Goal: Information Seeking & Learning: Learn about a topic

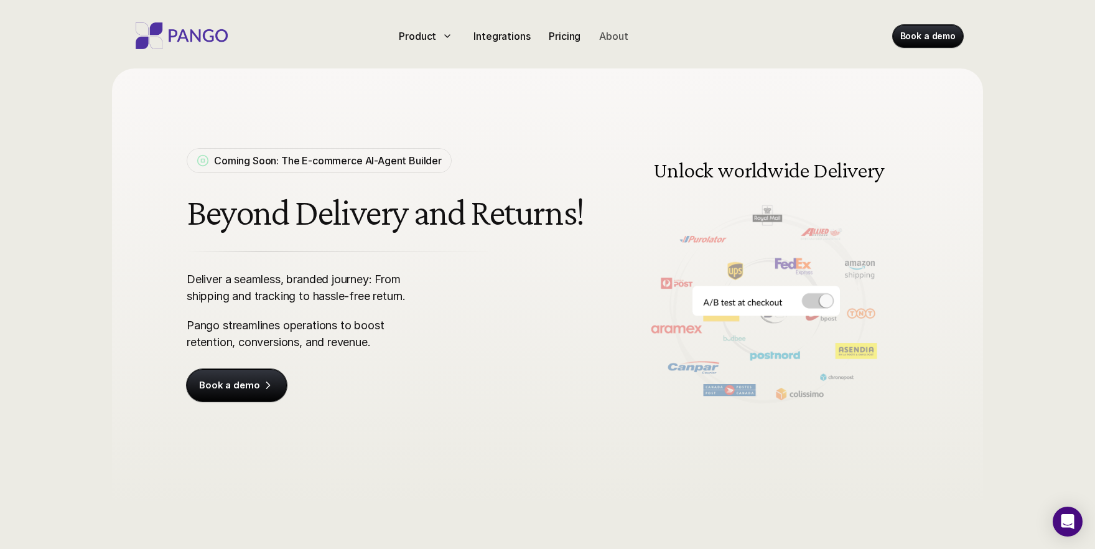
click at [616, 39] on p "About" at bounding box center [613, 36] width 29 height 15
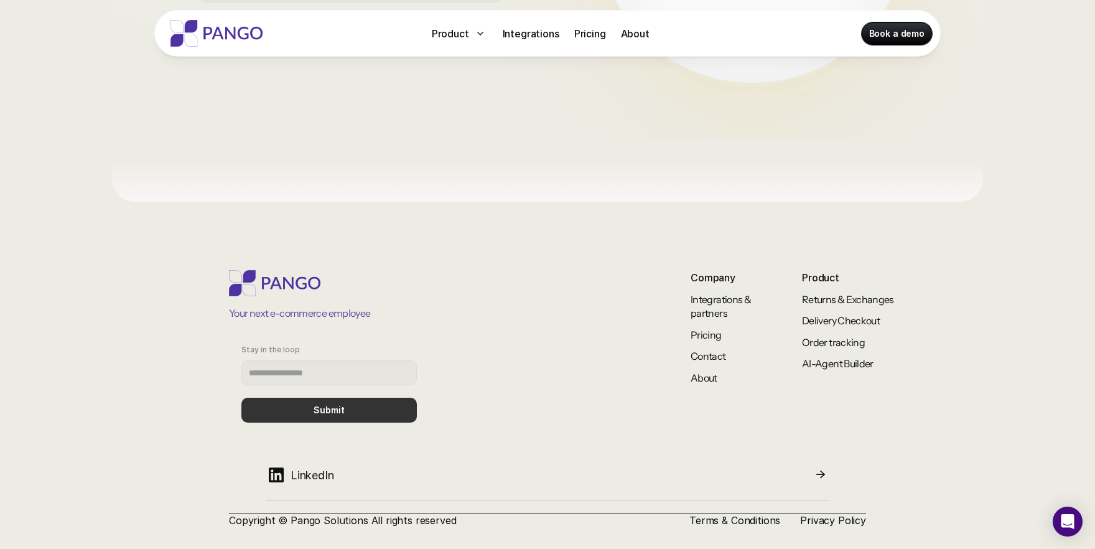
scroll to position [1036, 0]
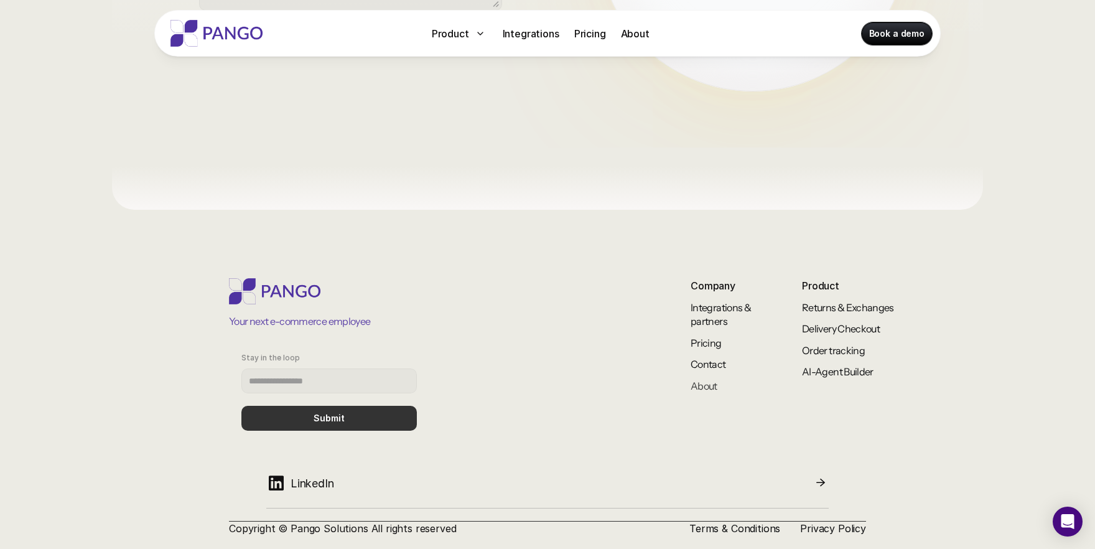
click at [700, 380] on link "About" at bounding box center [704, 386] width 27 height 12
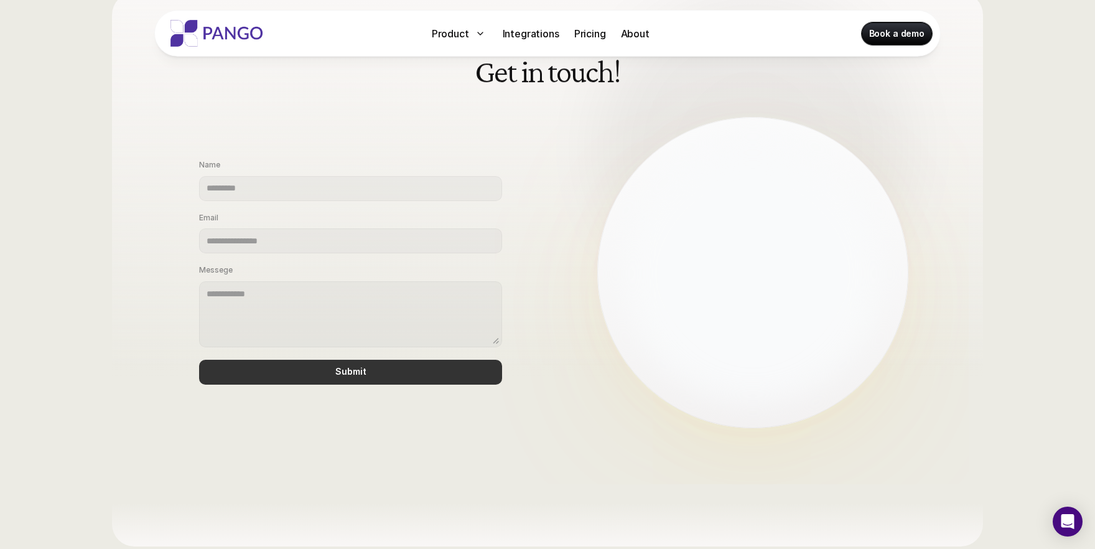
scroll to position [1060, 0]
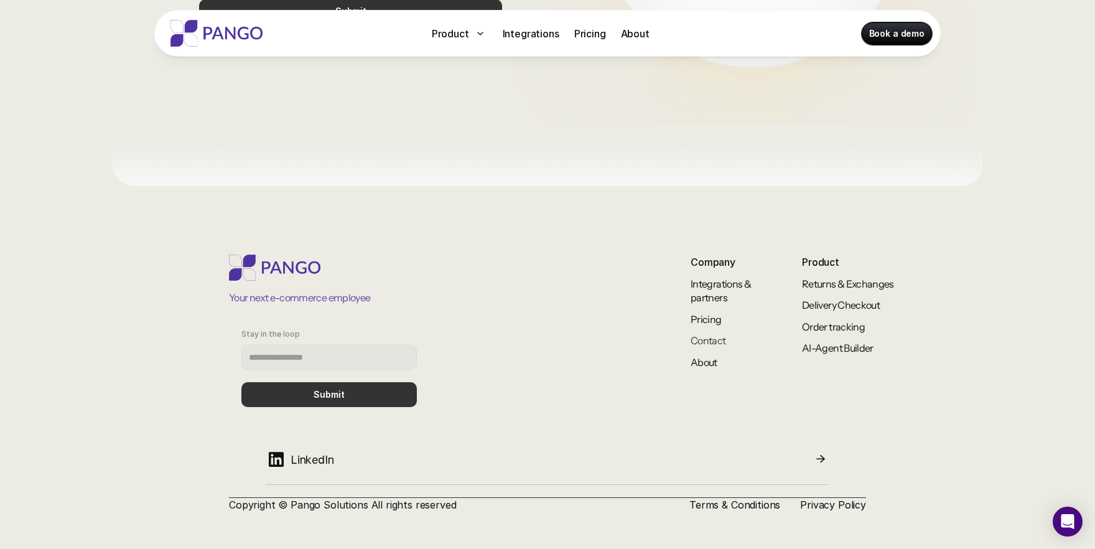
click at [702, 337] on link "Contact" at bounding box center [708, 340] width 35 height 12
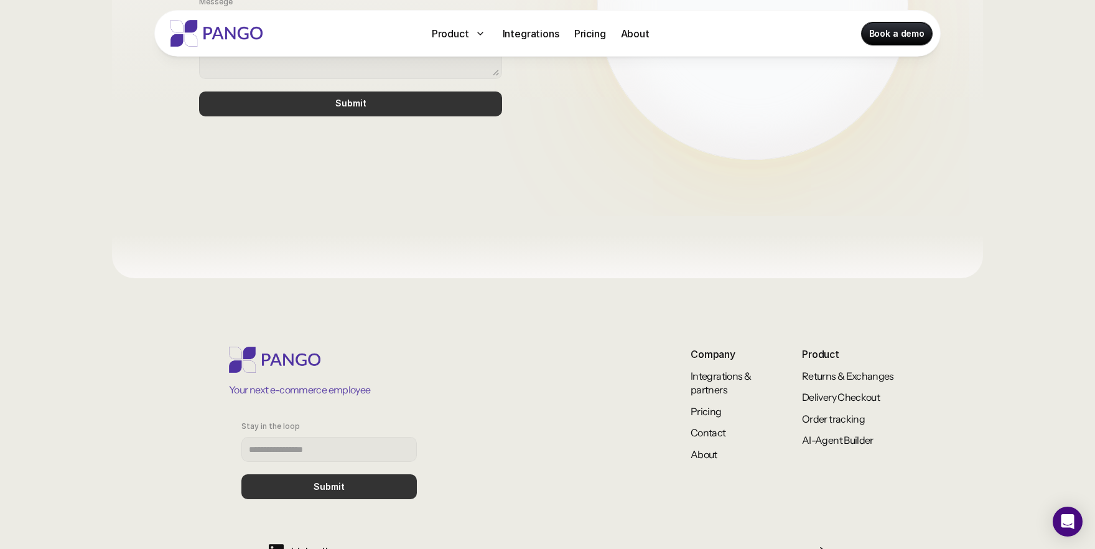
scroll to position [960, 0]
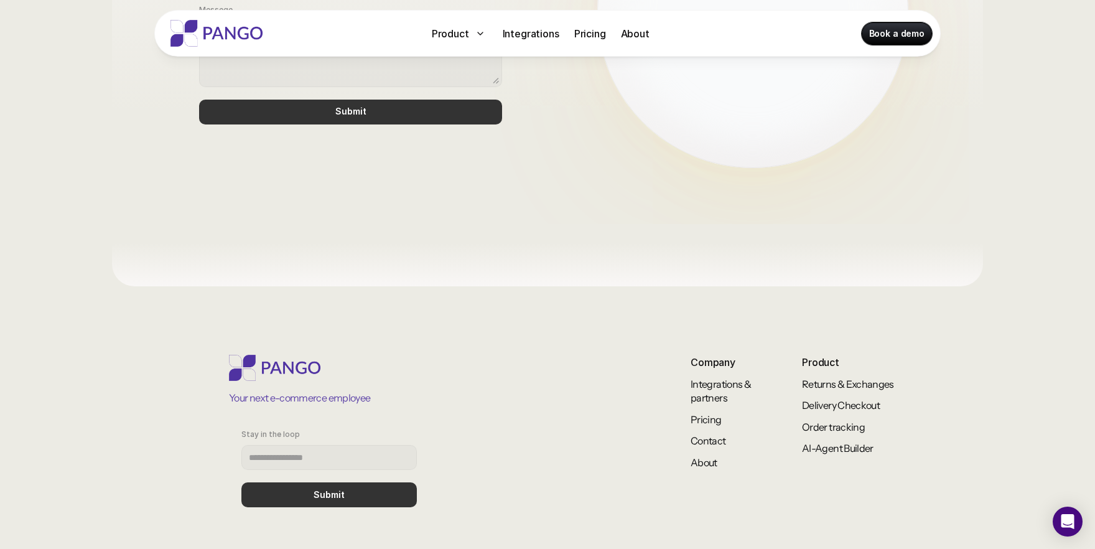
click at [719, 361] on p "Company" at bounding box center [725, 362] width 68 height 15
click at [693, 397] on link "Integrations & partners" at bounding box center [722, 391] width 62 height 26
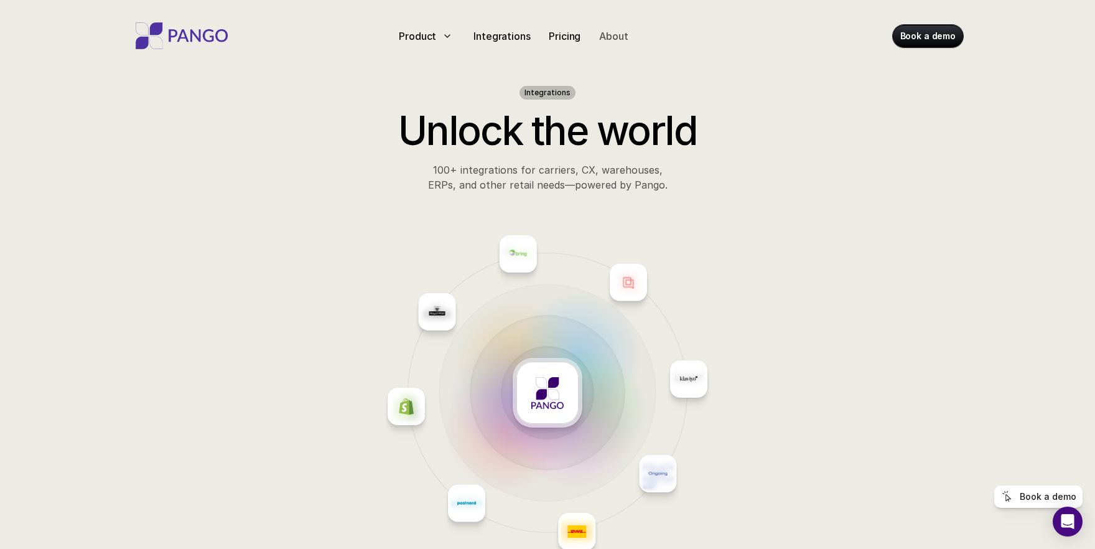
click at [621, 40] on p "About" at bounding box center [613, 36] width 29 height 15
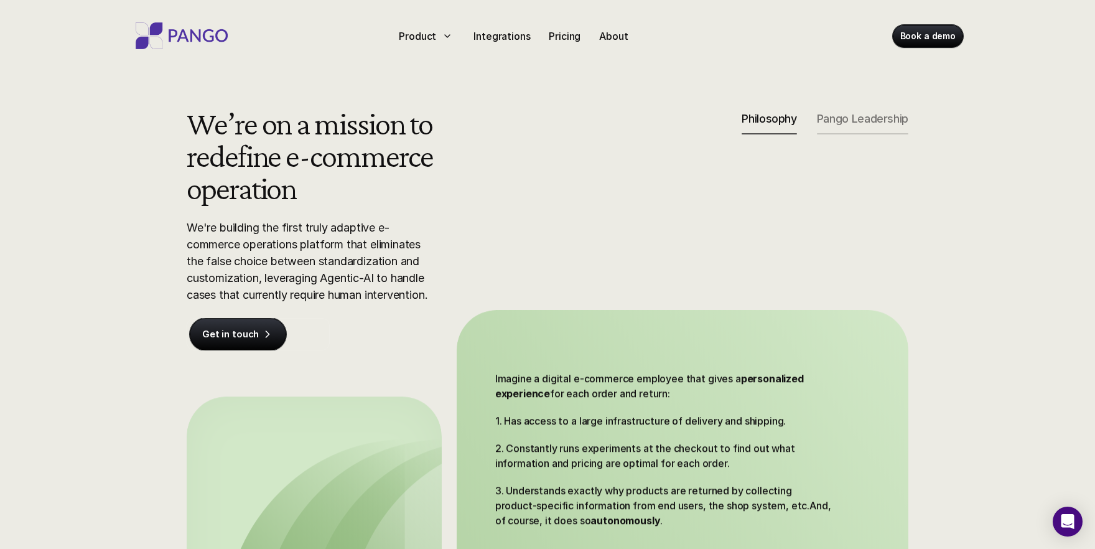
click at [860, 122] on p "Pango Leadership" at bounding box center [862, 119] width 91 height 14
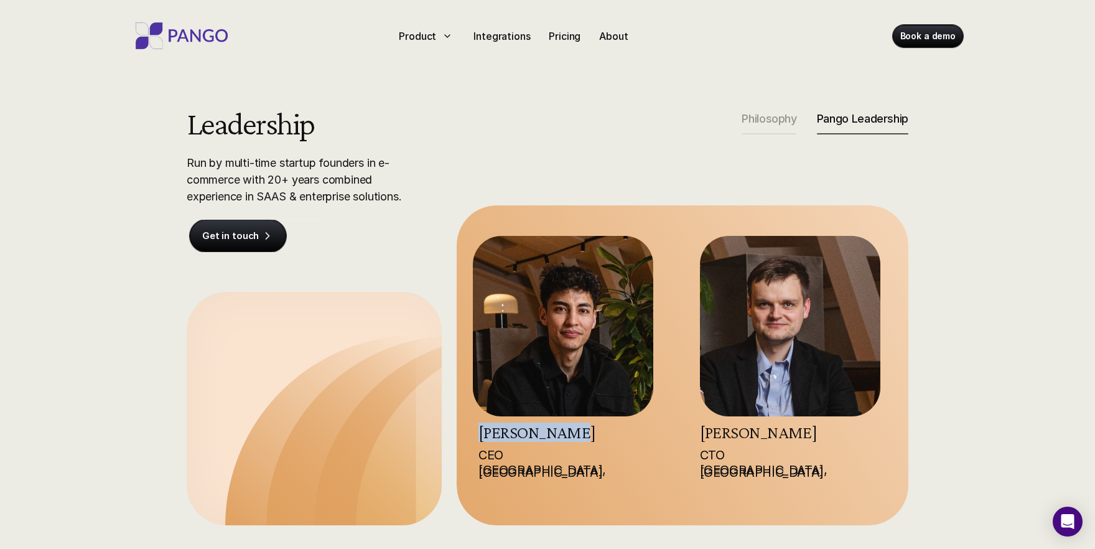
drag, startPoint x: 575, startPoint y: 438, endPoint x: 466, endPoint y: 428, distance: 109.3
click at [466, 428] on div "[PERSON_NAME] CEO [GEOGRAPHIC_DATA], [GEOGRAPHIC_DATA] [PERSON_NAME] CTO [GEOGR…" at bounding box center [683, 365] width 452 height 320
drag, startPoint x: 575, startPoint y: 430, endPoint x: 481, endPoint y: 437, distance: 94.2
click at [481, 437] on h3 "[PERSON_NAME]" at bounding box center [569, 432] width 180 height 17
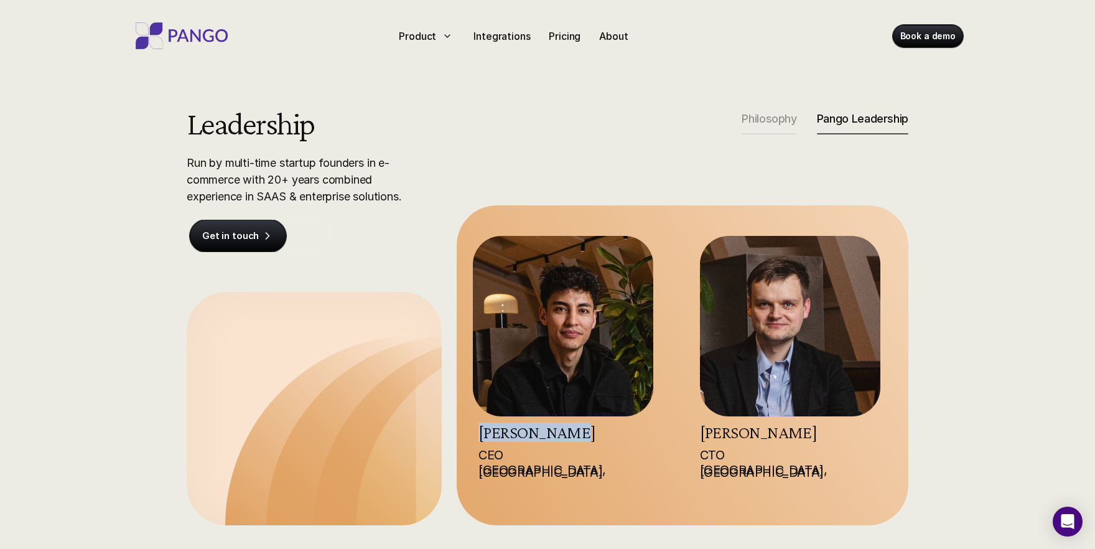
copy link "[PERSON_NAME]"
click at [670, 122] on div "Leadership Run by multi-time startup founders in e-commerce with 20+ years comb…" at bounding box center [547, 316] width 797 height 418
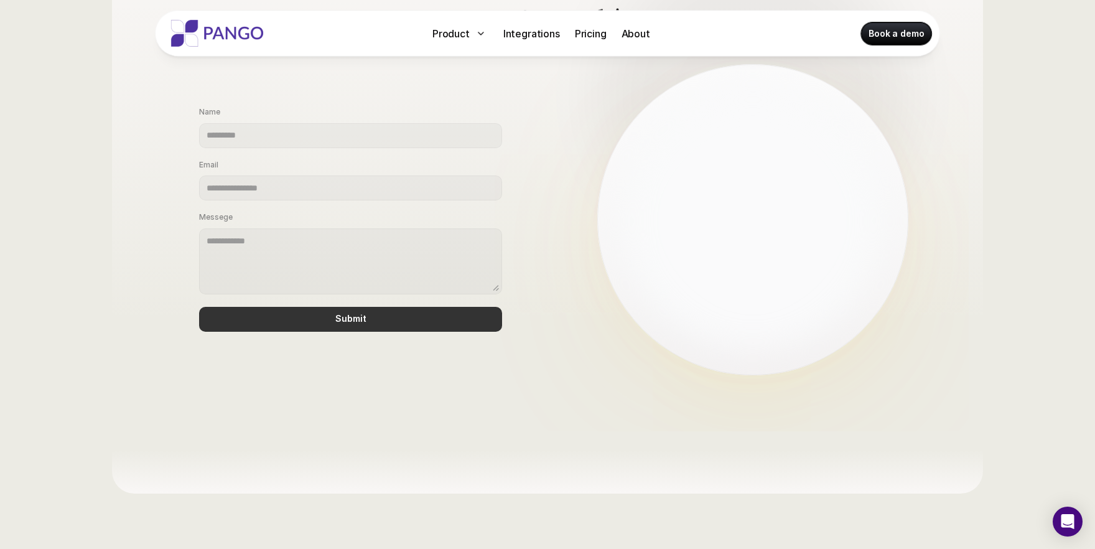
scroll to position [962, 0]
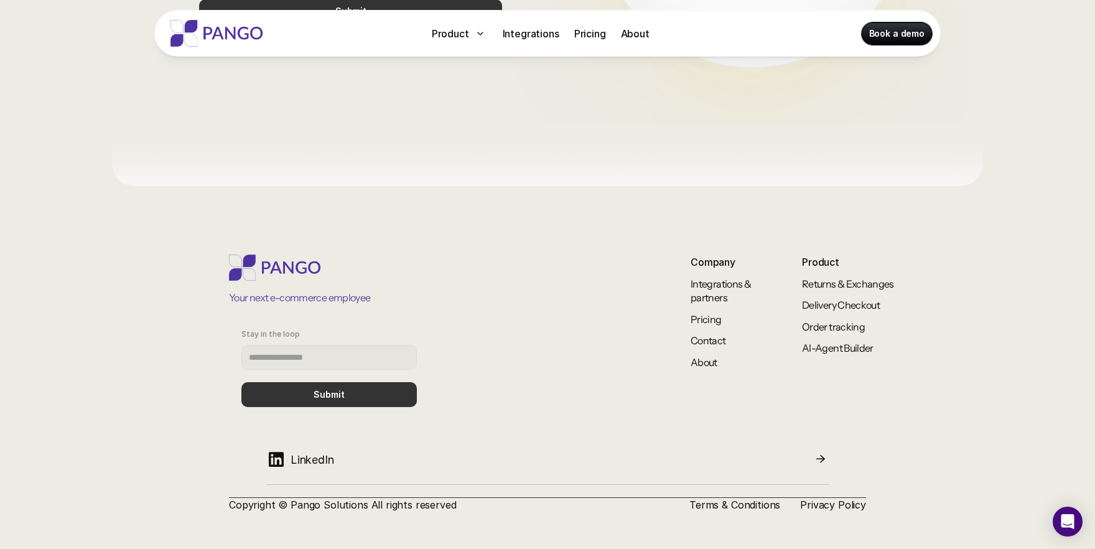
click at [291, 299] on p "Your next e-commerce employee" at bounding box center [299, 298] width 141 height 14
